Goal: Information Seeking & Learning: Learn about a topic

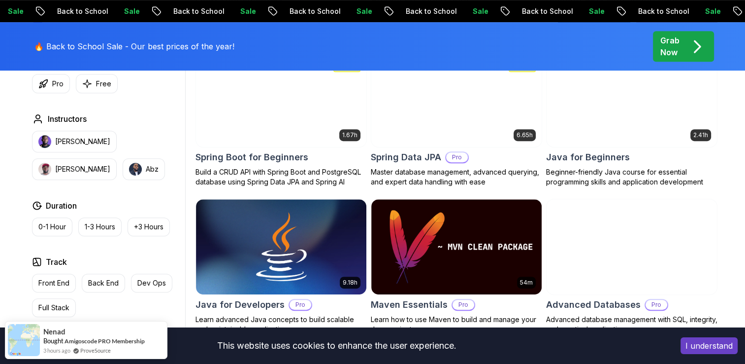
scroll to position [493, 0]
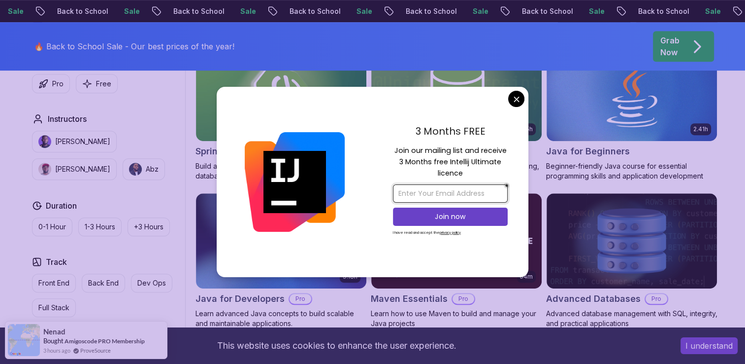
click at [482, 193] on input "email" at bounding box center [450, 193] width 115 height 18
type input "a"
type input "ahmed49.digi@gmail.com"
click at [480, 219] on p "Join now" at bounding box center [450, 216] width 93 height 10
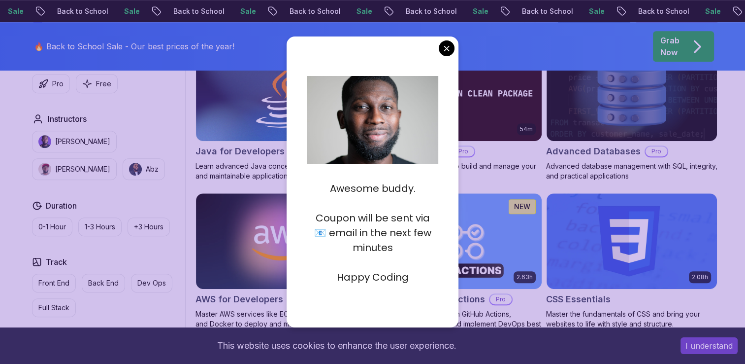
scroll to position [640, 0]
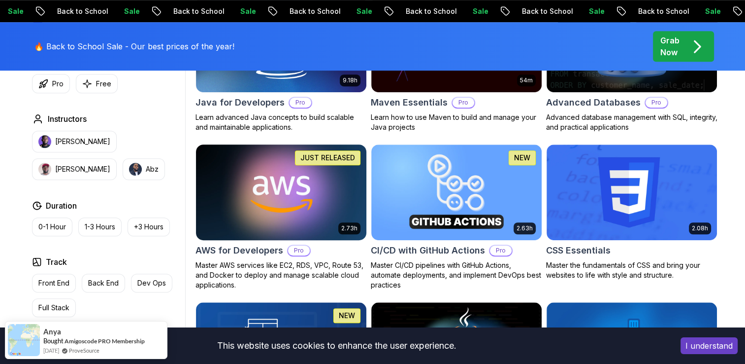
scroll to position [690, 0]
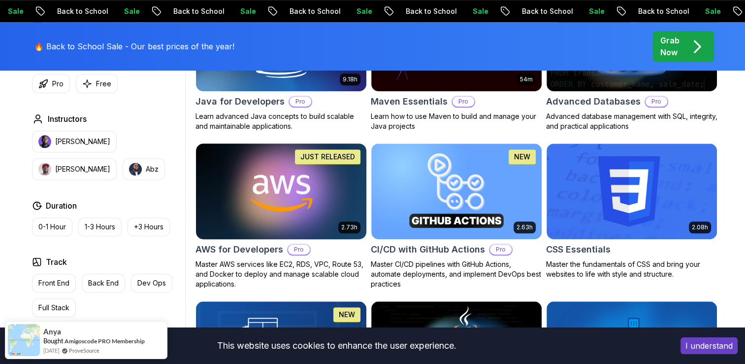
click at [229, 220] on img at bounding box center [281, 191] width 179 height 100
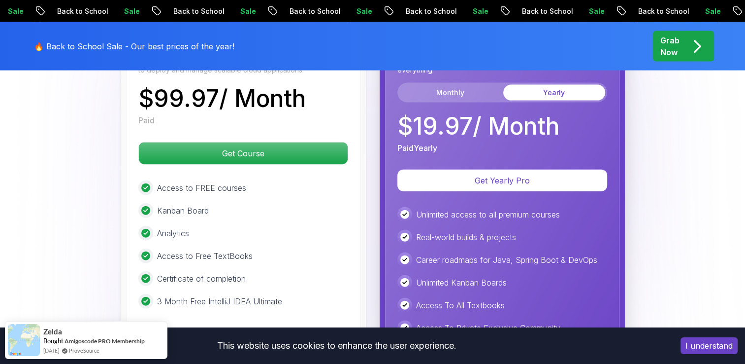
scroll to position [2217, 0]
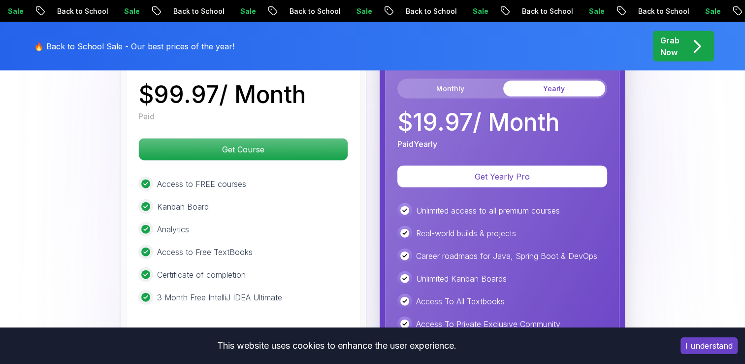
click at [224, 178] on p "Access to FREE courses" at bounding box center [201, 184] width 89 height 12
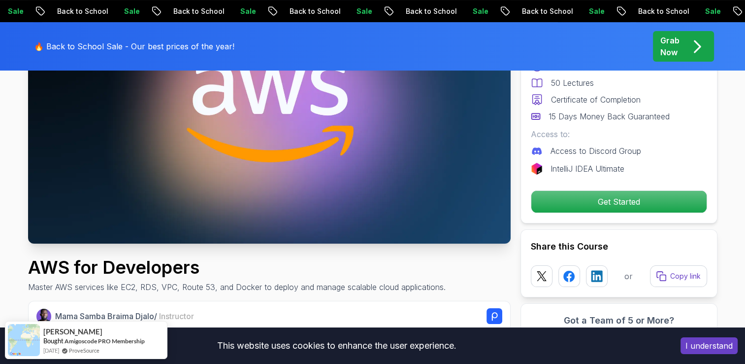
scroll to position [0, 0]
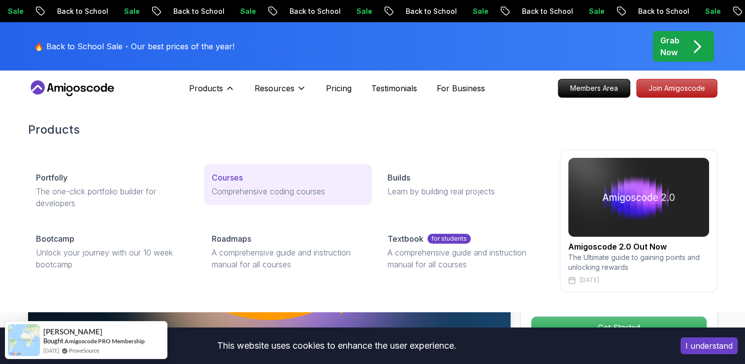
click at [235, 184] on link "Courses Comprehensive coding courses" at bounding box center [288, 184] width 168 height 41
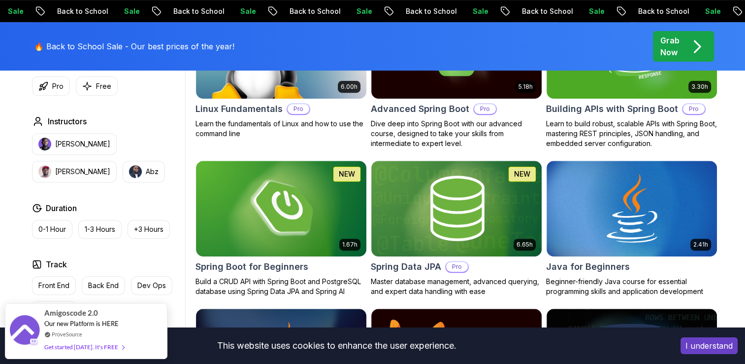
scroll to position [345, 0]
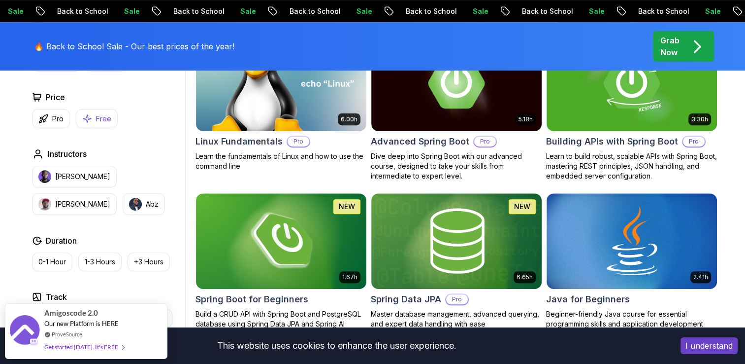
click at [102, 116] on p "Free" at bounding box center [103, 119] width 15 height 10
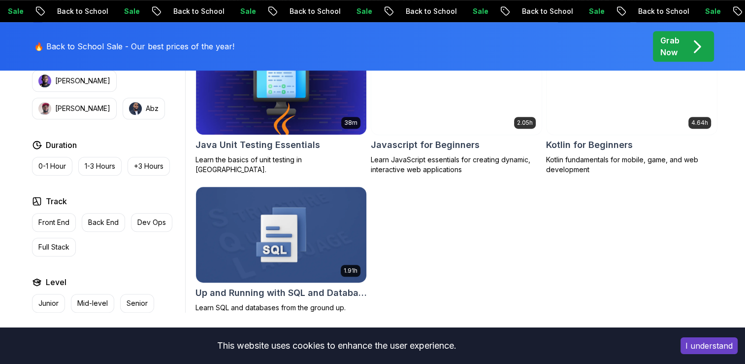
scroll to position [640, 0]
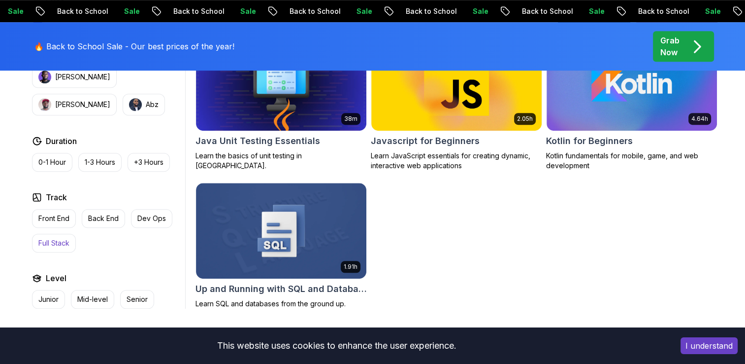
click at [49, 249] on button "Full Stack" at bounding box center [54, 243] width 44 height 19
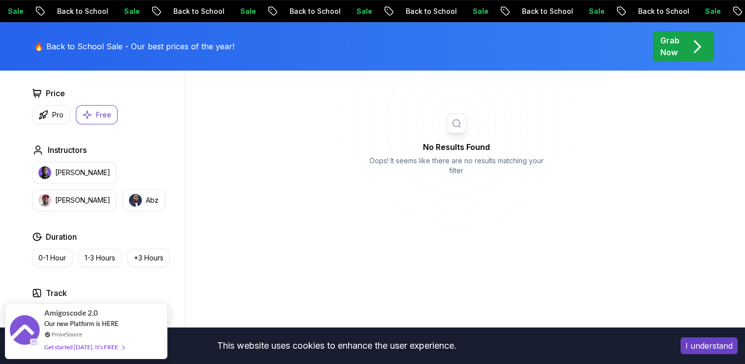
scroll to position [394, 0]
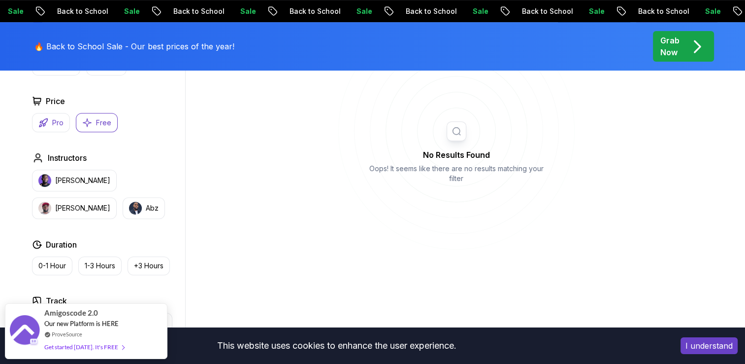
click at [52, 126] on p "Pro" at bounding box center [57, 123] width 11 height 10
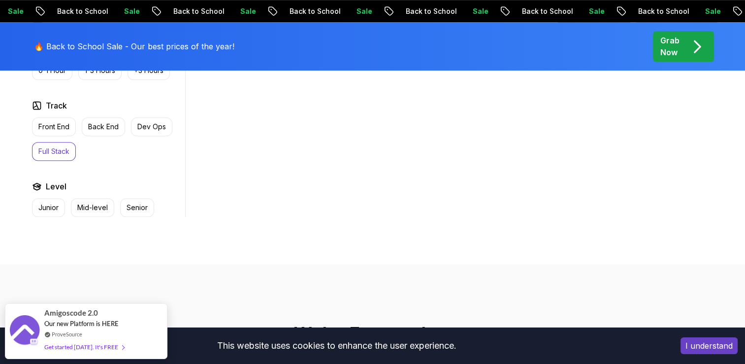
scroll to position [591, 0]
click at [53, 152] on p "Full Stack" at bounding box center [53, 149] width 31 height 10
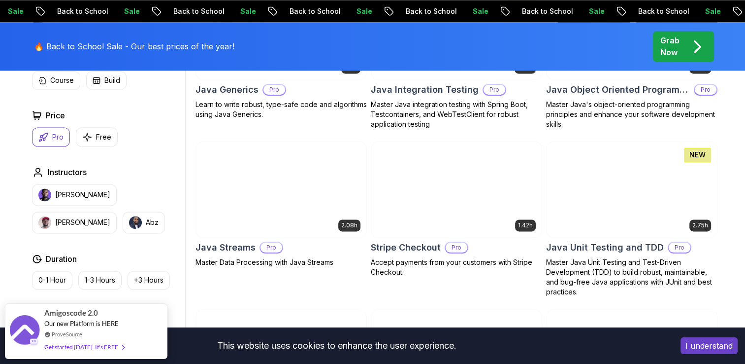
scroll to position [1478, 0]
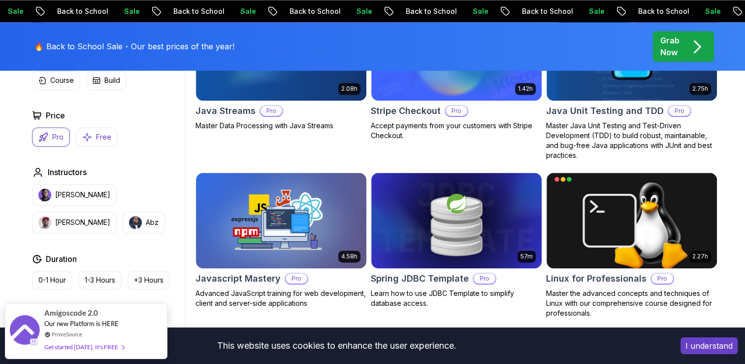
click at [97, 140] on p "Free" at bounding box center [103, 137] width 15 height 10
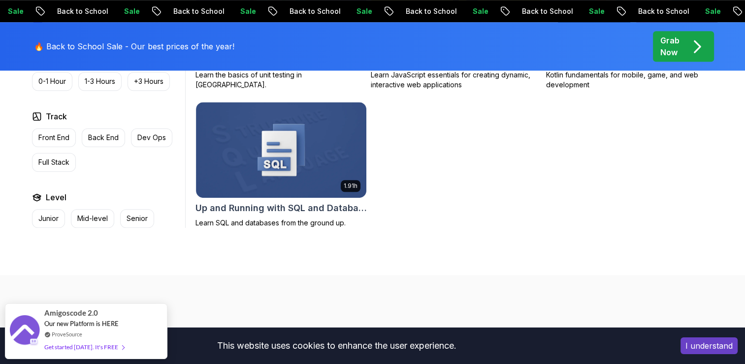
scroll to position [739, 0]
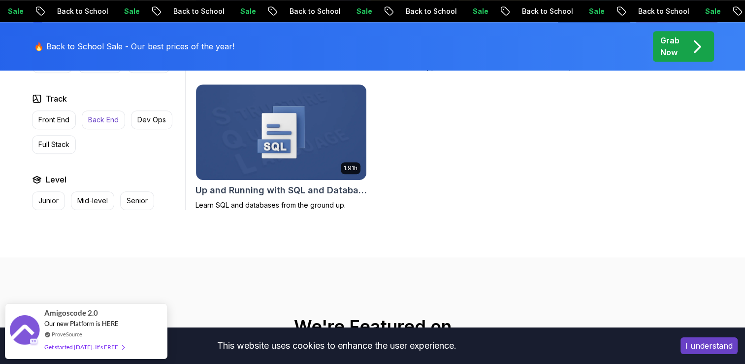
click at [99, 122] on p "Back End" at bounding box center [103, 120] width 31 height 10
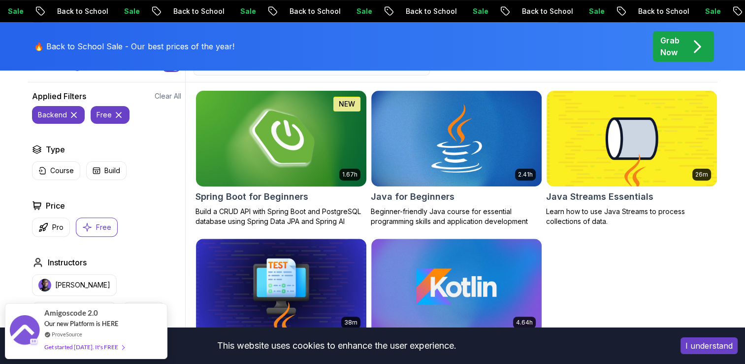
scroll to position [296, 0]
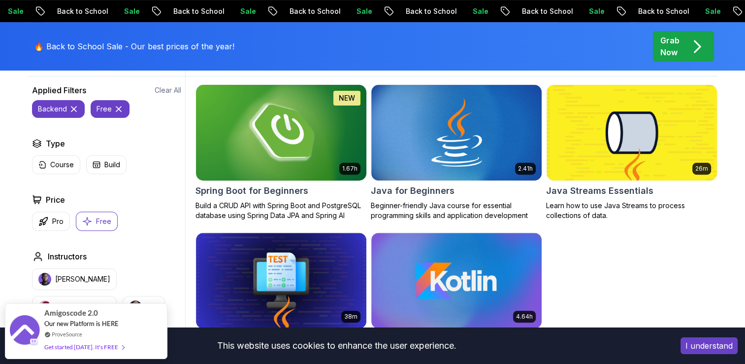
click at [285, 144] on img at bounding box center [281, 132] width 179 height 100
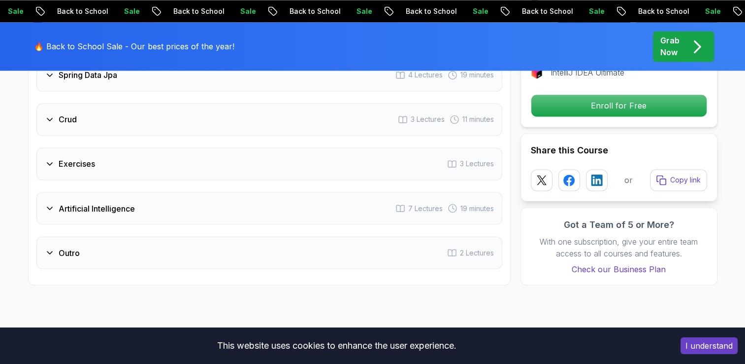
scroll to position [1675, 0]
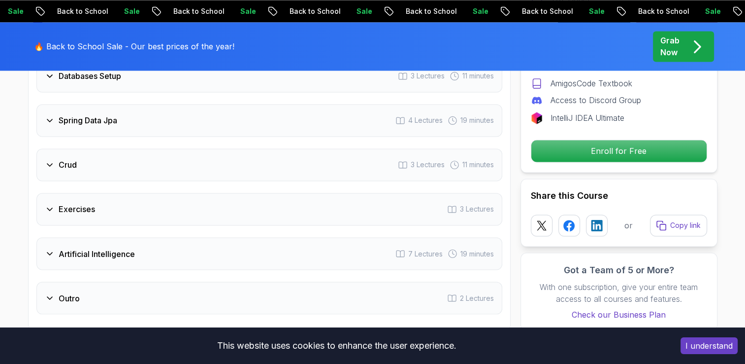
click at [208, 241] on div "Artificial Intelligence 7 Lectures 19 minutes" at bounding box center [269, 253] width 466 height 33
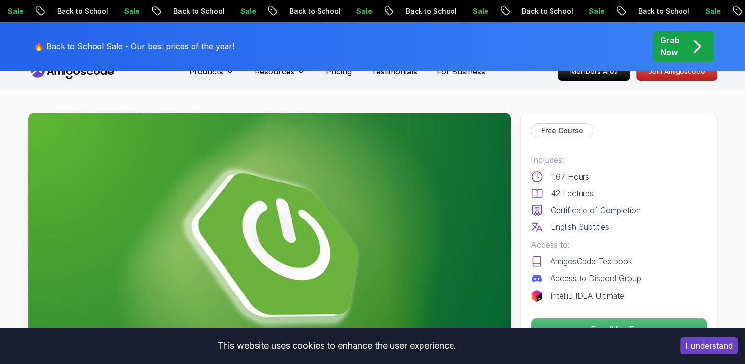
scroll to position [0, 0]
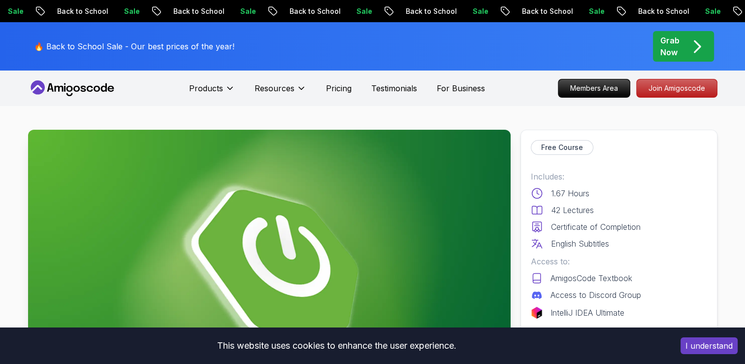
click at [689, 55] on icon "pre-order" at bounding box center [697, 46] width 19 height 19
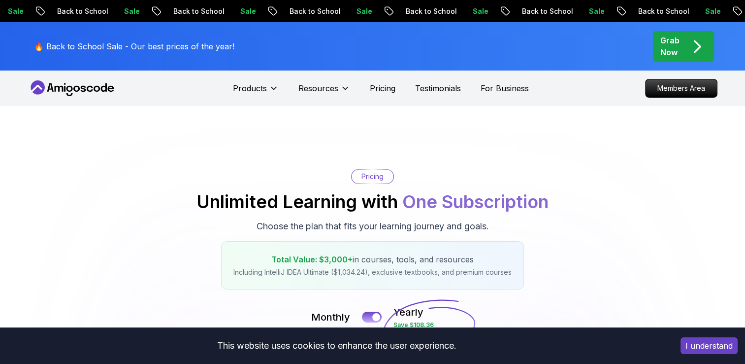
click at [679, 35] on p "Grab Now" at bounding box center [670, 46] width 19 height 24
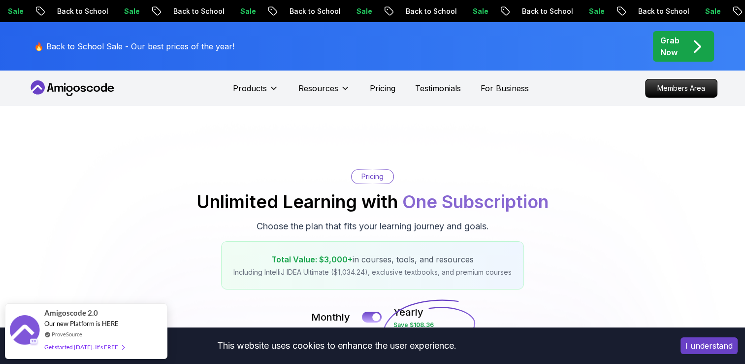
click at [268, 32] on div "🔥 Back to School Sale - Our best prices of the year! Grab Now" at bounding box center [373, 46] width 690 height 48
click at [513, 9] on p "Back to School" at bounding box center [546, 11] width 67 height 10
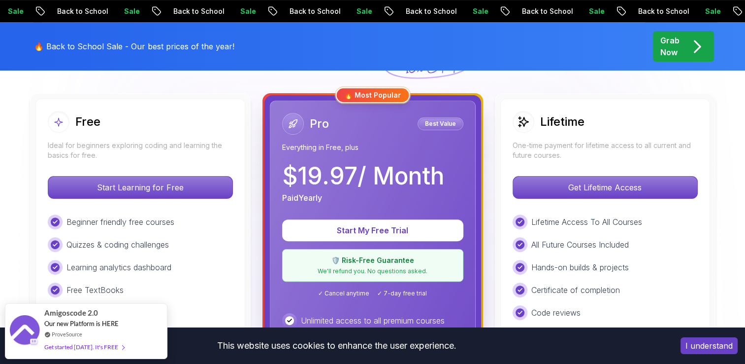
scroll to position [296, 0]
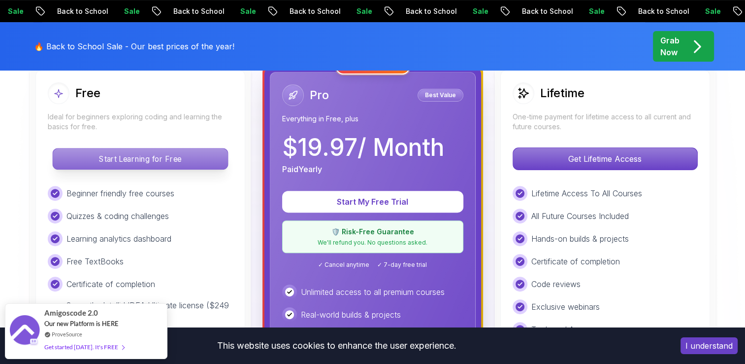
click at [146, 153] on p "Start Learning for Free" at bounding box center [140, 158] width 175 height 21
click at [160, 160] on p "Start Learning for Free" at bounding box center [140, 158] width 175 height 21
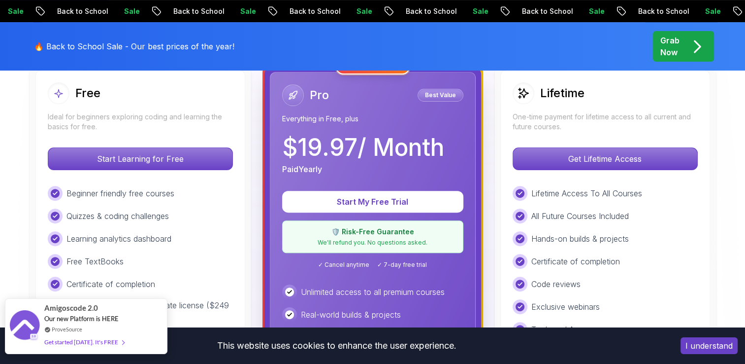
click at [111, 342] on div "Get started [DATE]. It's FREE" at bounding box center [84, 341] width 80 height 11
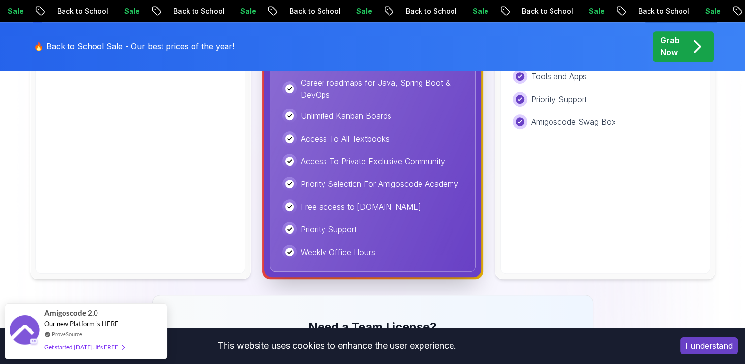
scroll to position [591, 0]
